Goal: Information Seeking & Learning: Learn about a topic

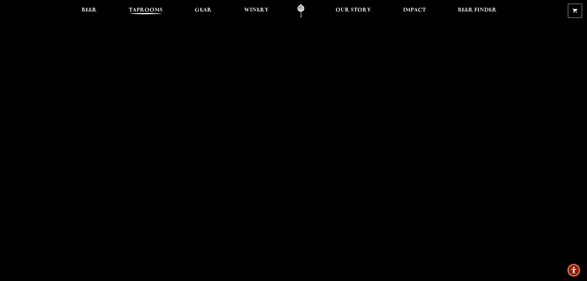
click at [143, 9] on span "Taprooms" at bounding box center [146, 10] width 34 height 5
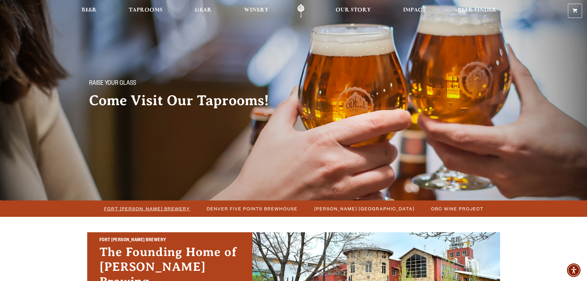
click at [162, 204] on span "Fort [PERSON_NAME] Brewery" at bounding box center [147, 208] width 86 height 9
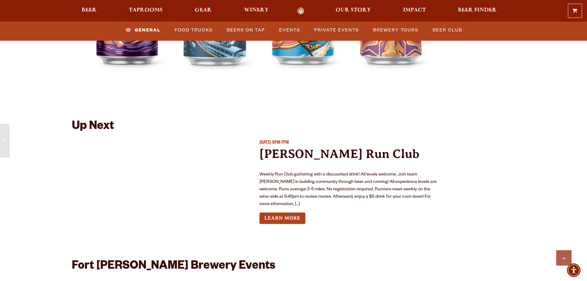
scroll to position [2280, 0]
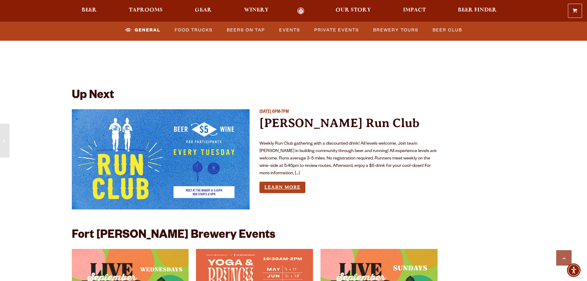
click at [283, 181] on link "Learn More" at bounding box center [282, 186] width 46 height 11
